Goal: Information Seeking & Learning: Learn about a topic

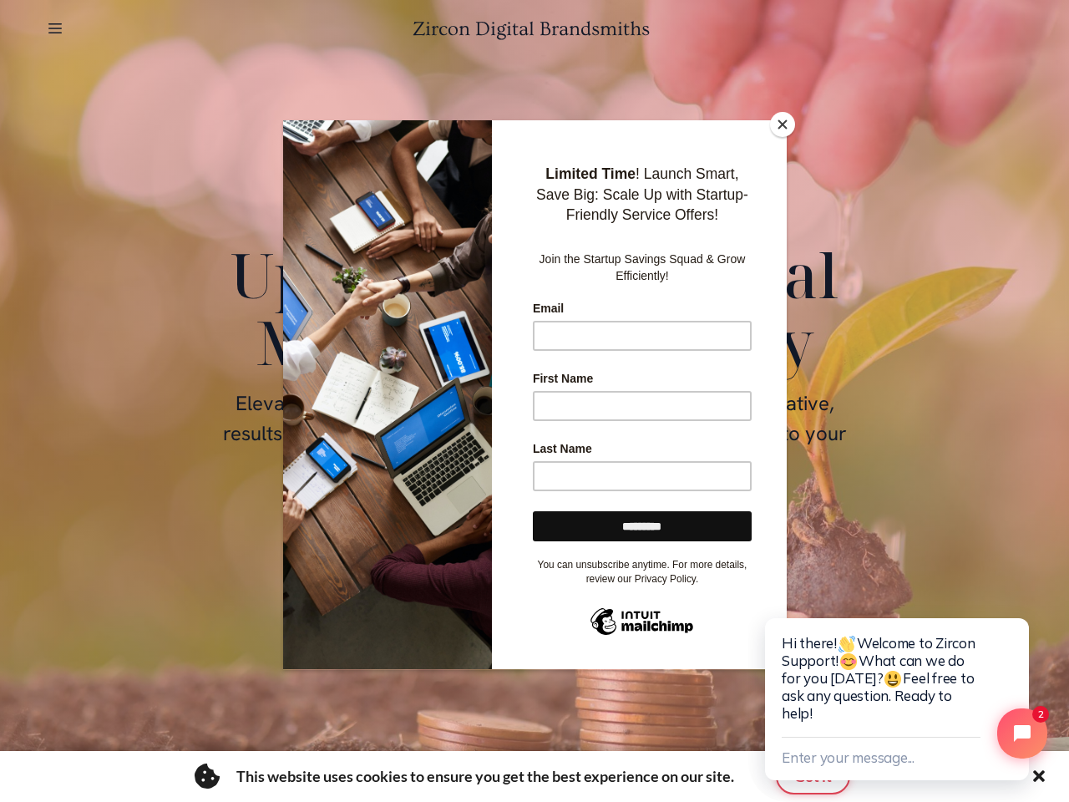
scroll to position [7892, 0]
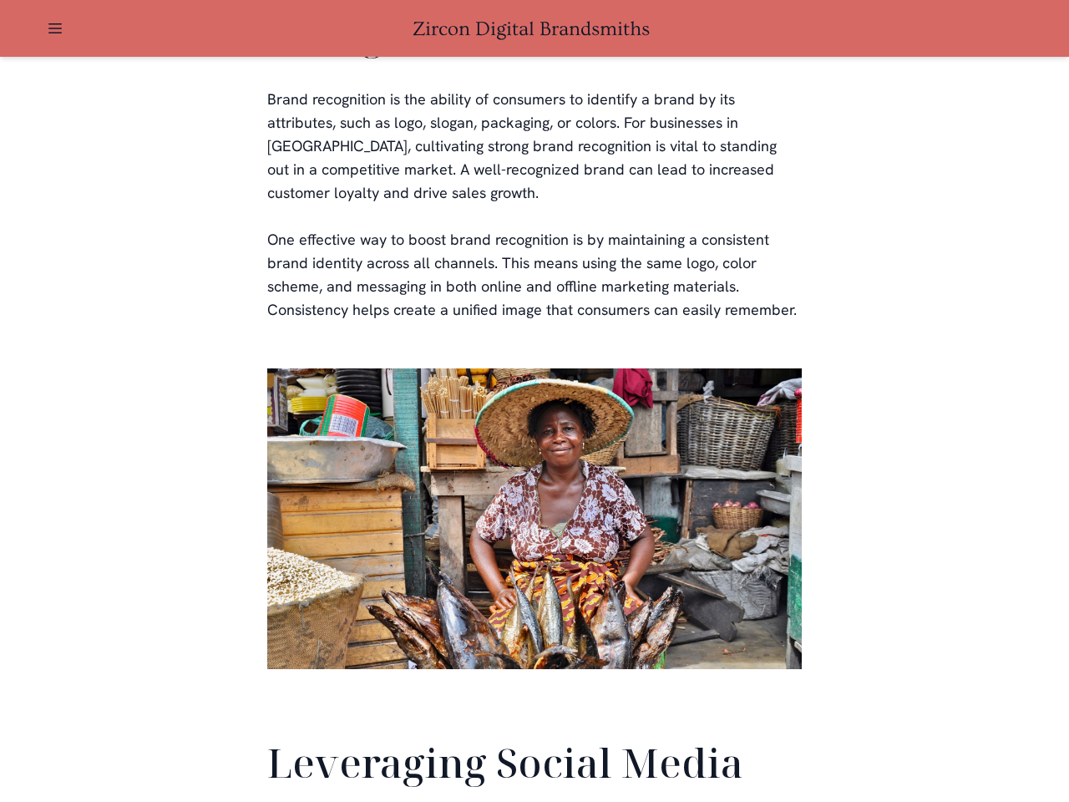
scroll to position [3934, 0]
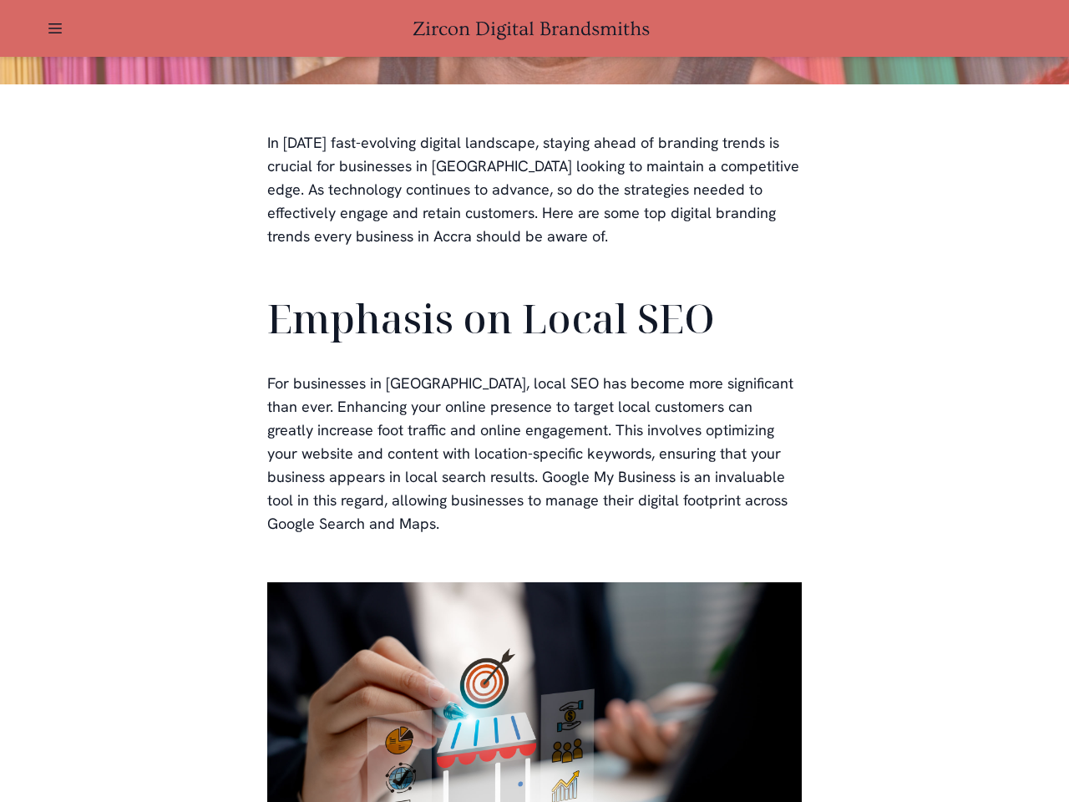
scroll to position [501, 0]
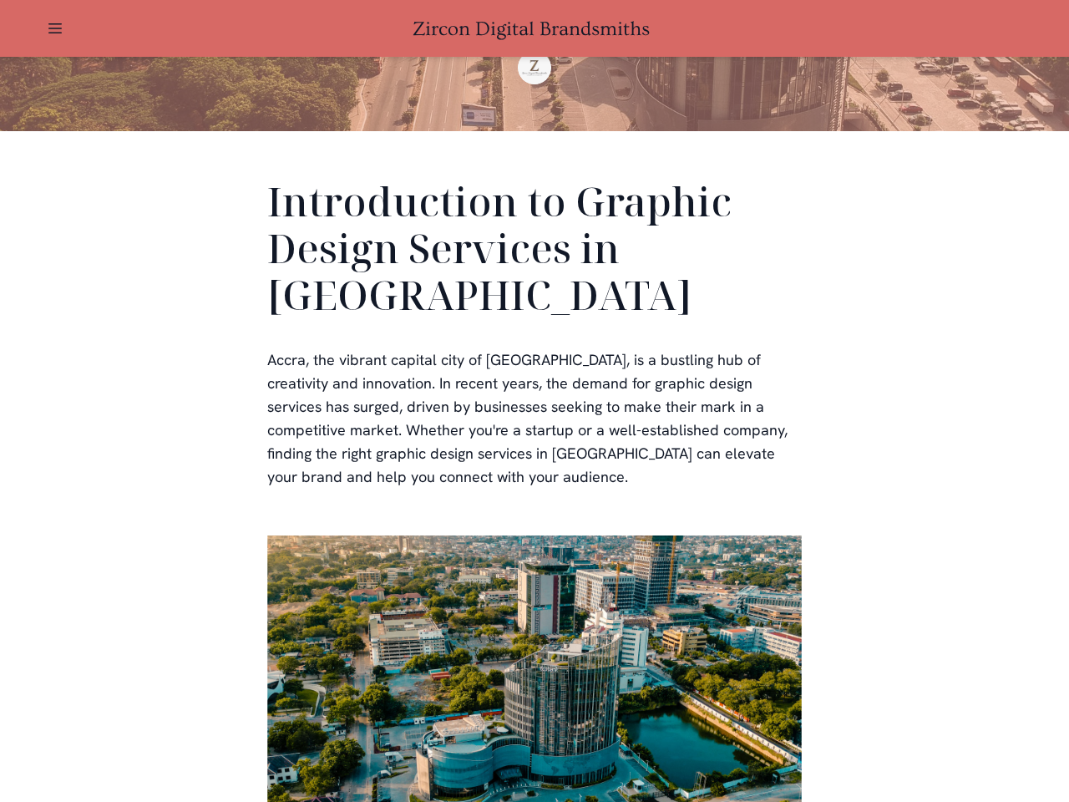
scroll to position [501, 0]
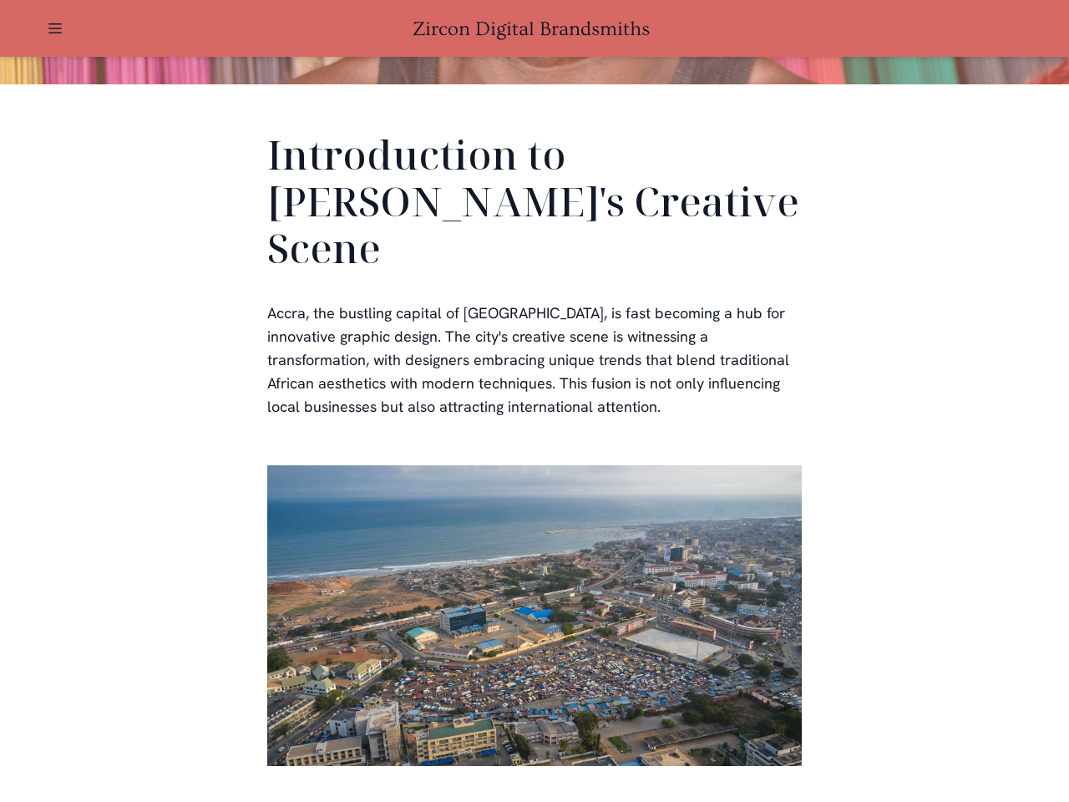
scroll to position [501, 0]
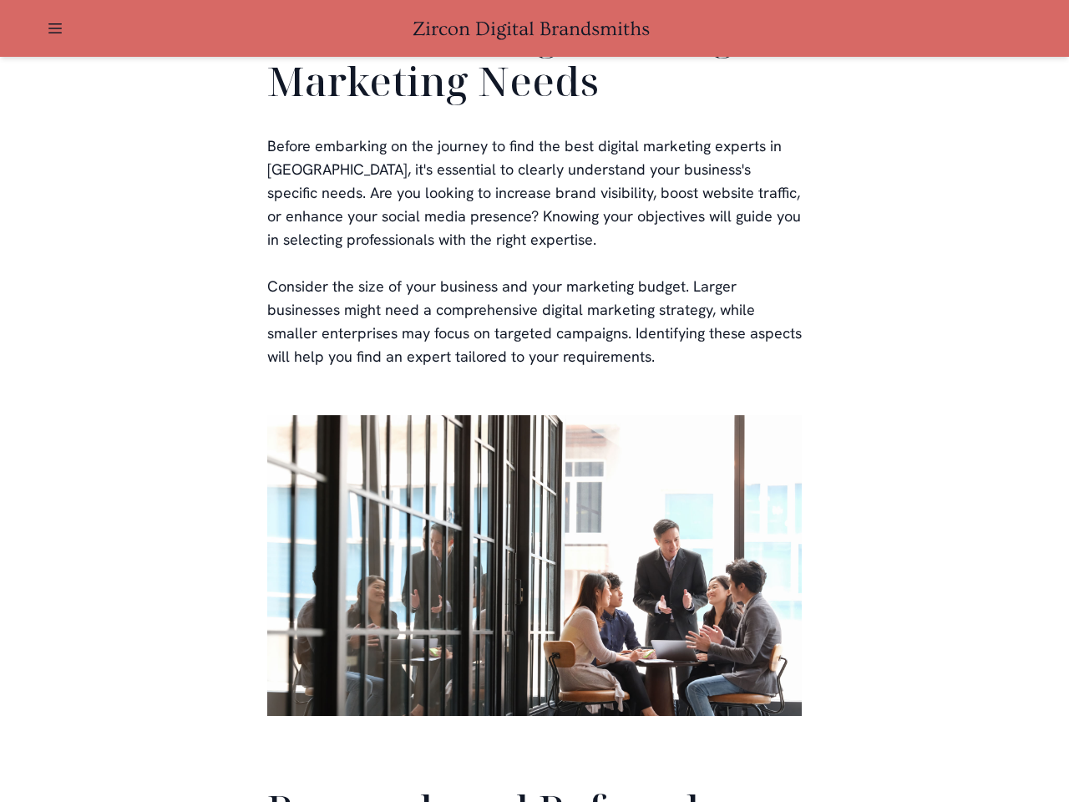
scroll to position [3977, 0]
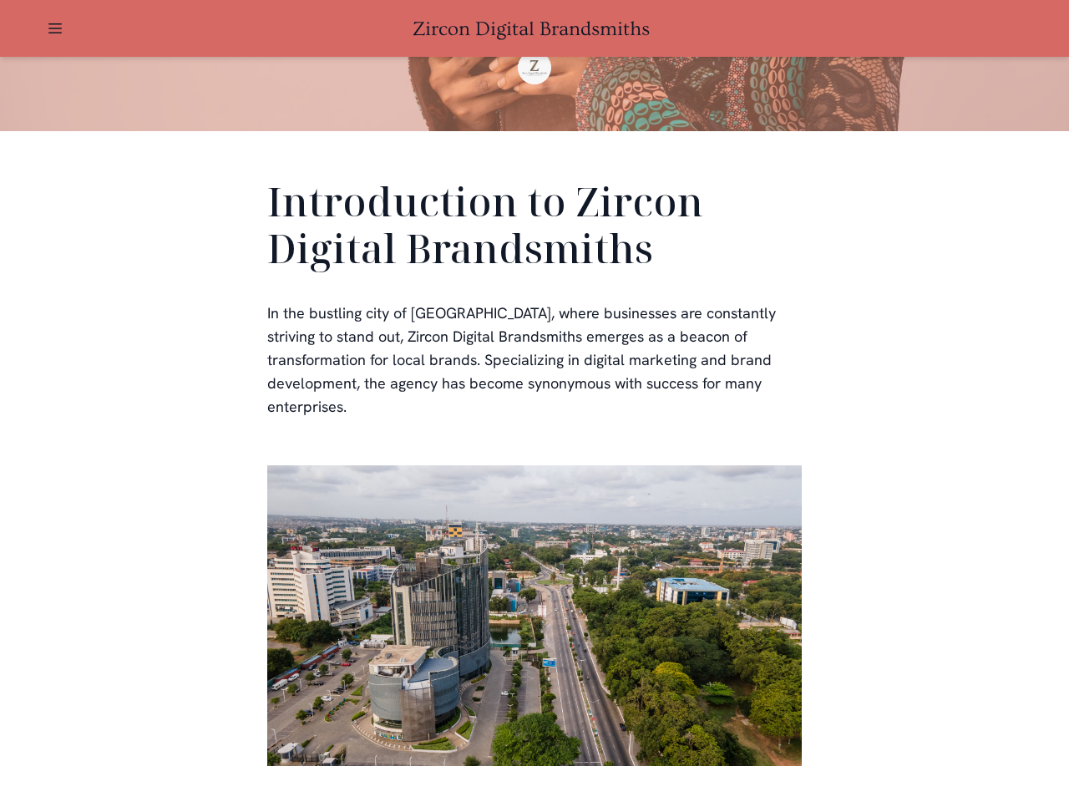
scroll to position [501, 0]
